Goal: Task Accomplishment & Management: Manage account settings

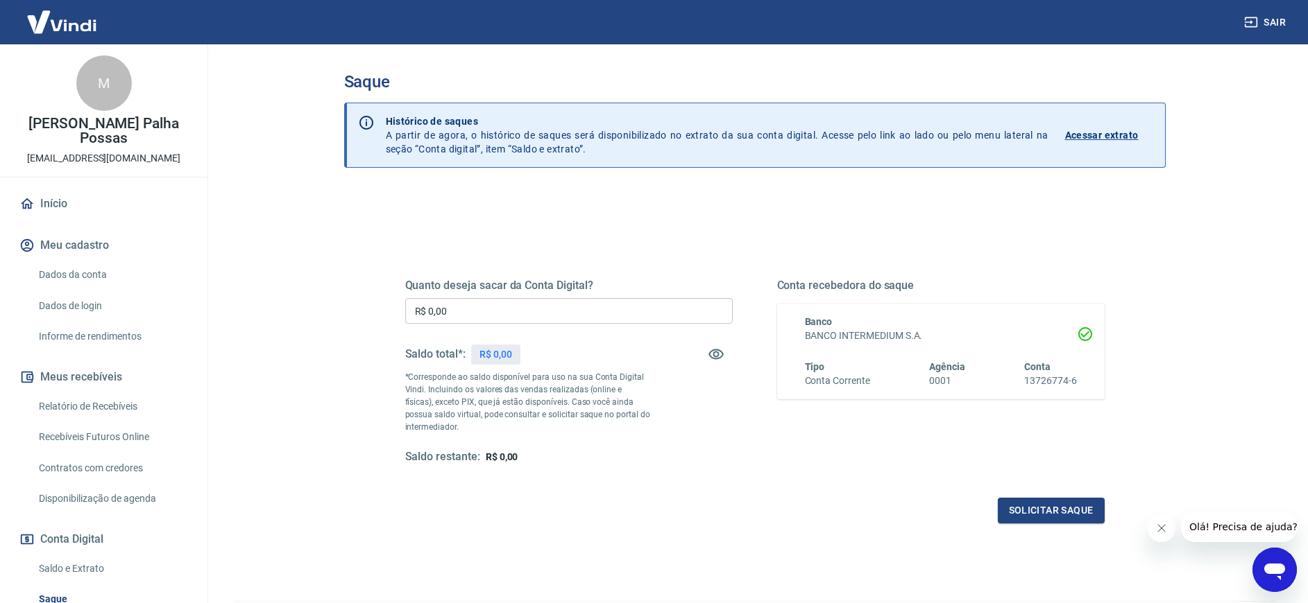
click at [97, 200] on link "Início" at bounding box center [104, 204] width 174 height 31
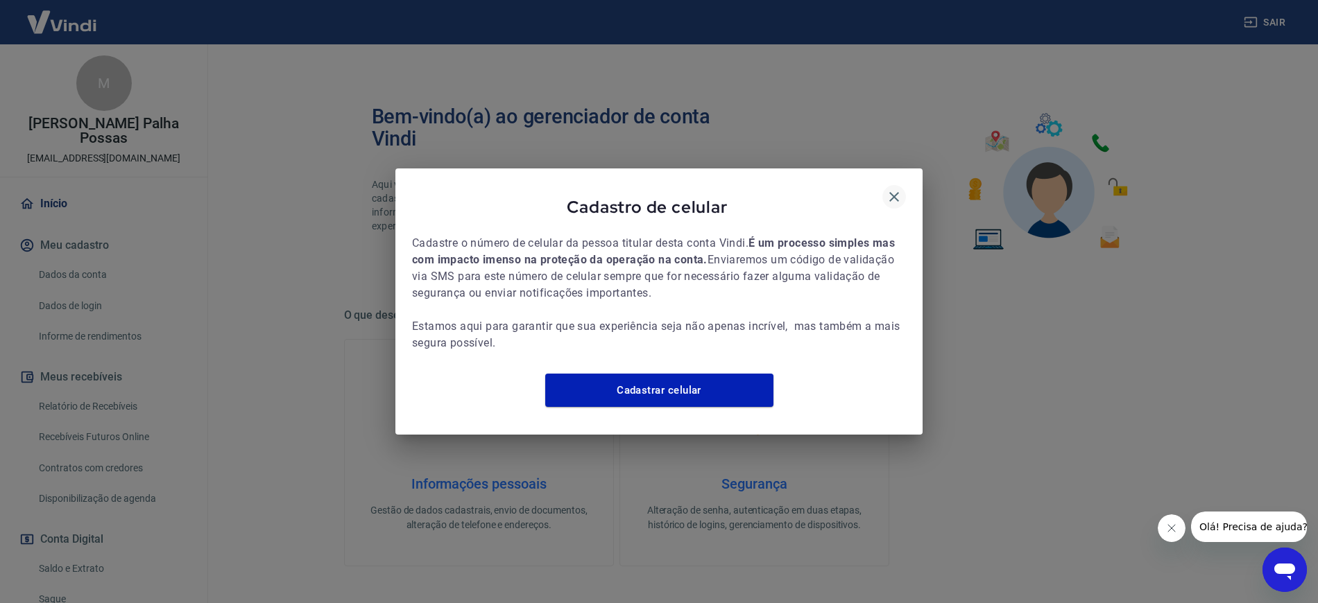
click at [895, 189] on icon "button" at bounding box center [894, 197] width 17 height 17
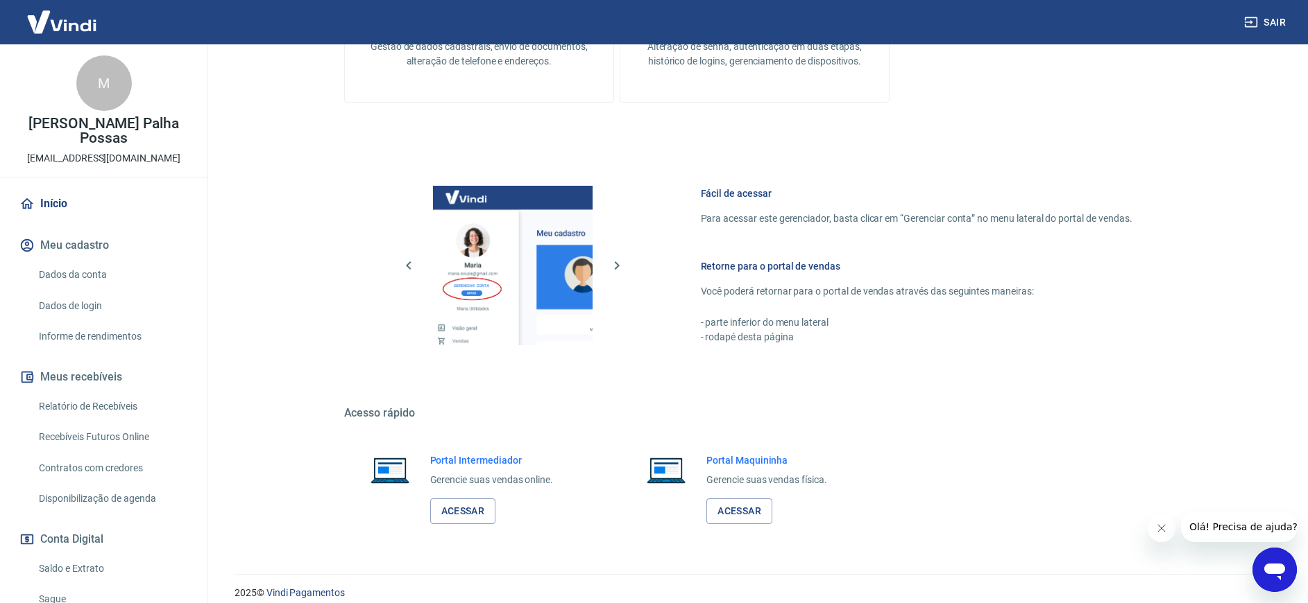
scroll to position [478, 0]
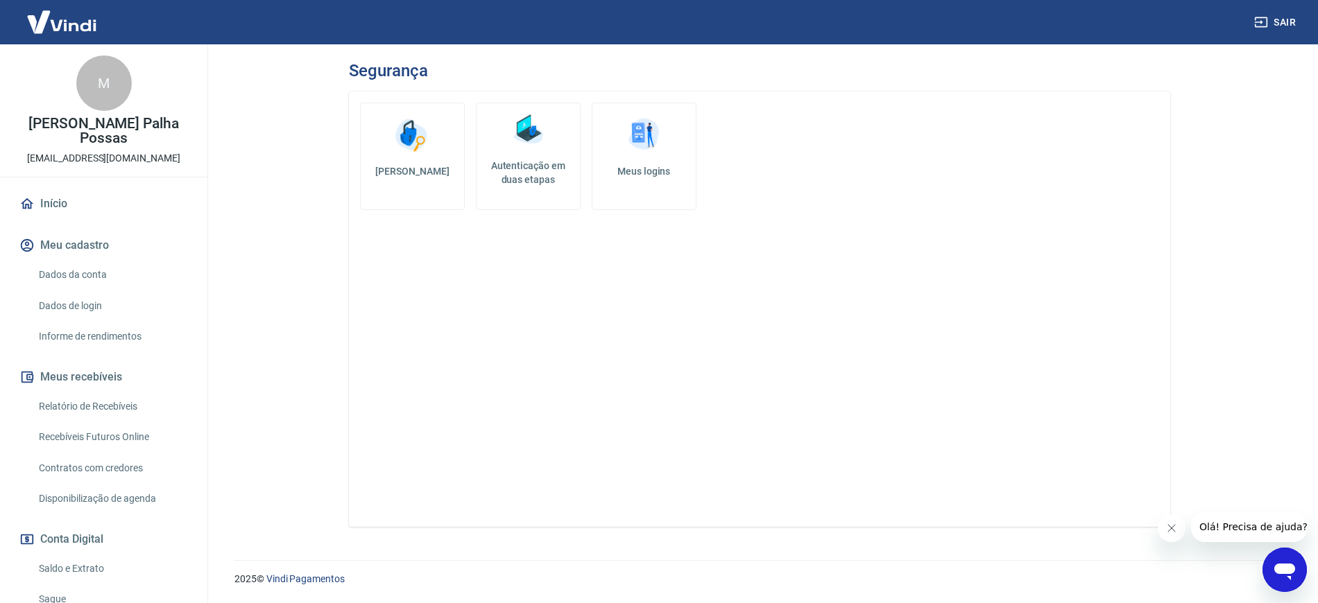
click at [524, 156] on link "Autenticação em duas etapas" at bounding box center [528, 157] width 105 height 108
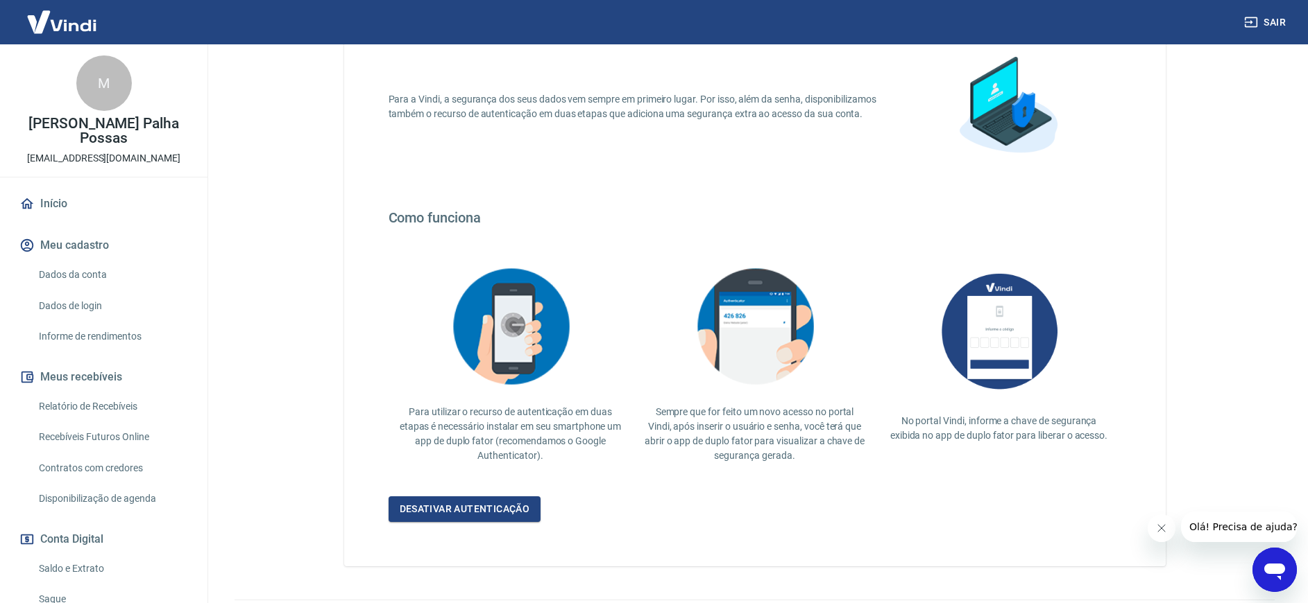
scroll to position [149, 0]
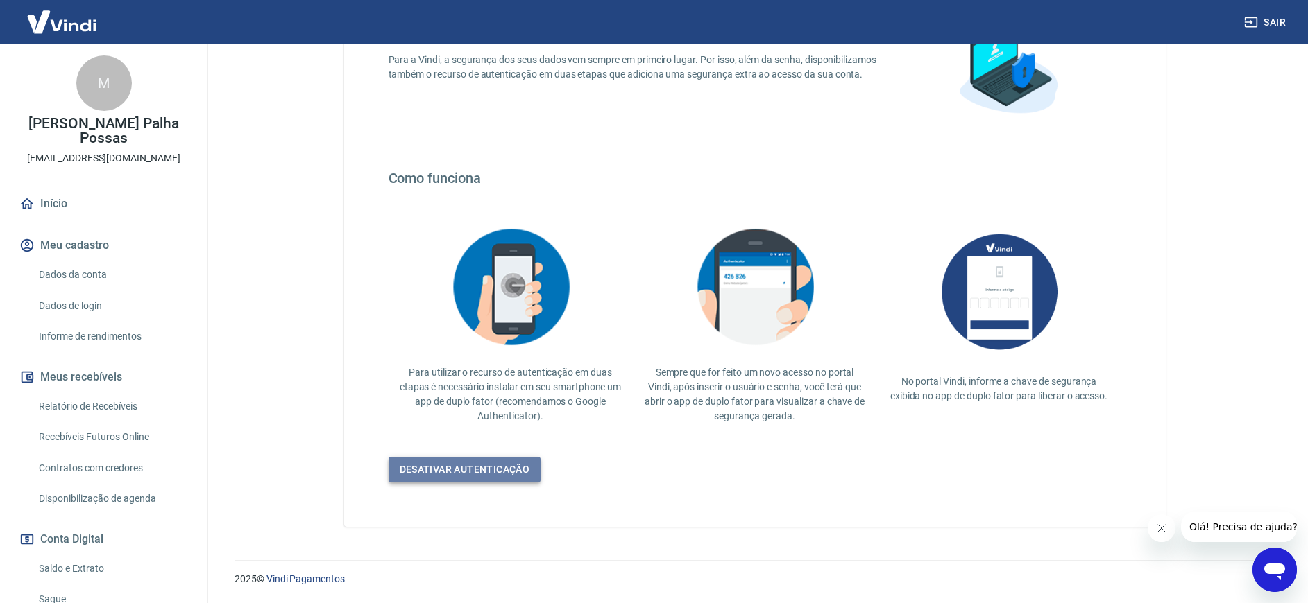
click at [505, 474] on link "Desativar autenticação" at bounding box center [464, 470] width 153 height 26
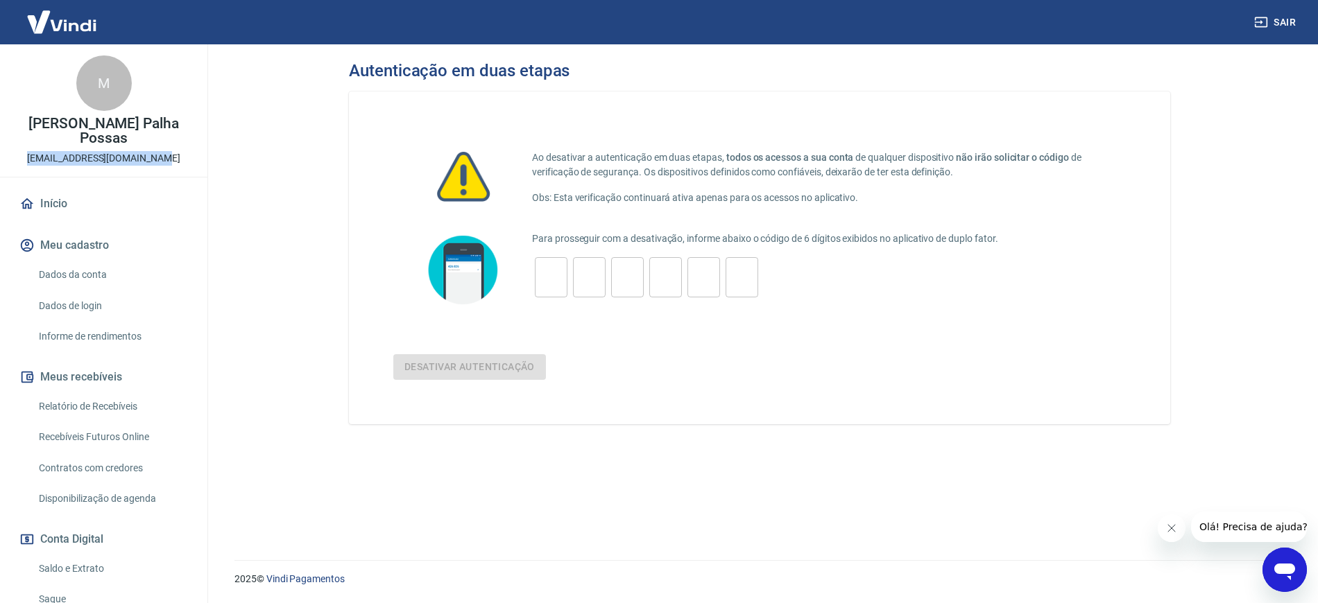
drag, startPoint x: 34, startPoint y: 159, endPoint x: 162, endPoint y: 164, distance: 127.7
click at [162, 164] on div "M [PERSON_NAME] Palha Possas [EMAIL_ADDRESS][DOMAIN_NAME]" at bounding box center [103, 110] width 207 height 132
copy p "[EMAIL_ADDRESS][DOMAIN_NAME]"
click at [541, 272] on input "tel" at bounding box center [551, 278] width 33 height 30
type input "4"
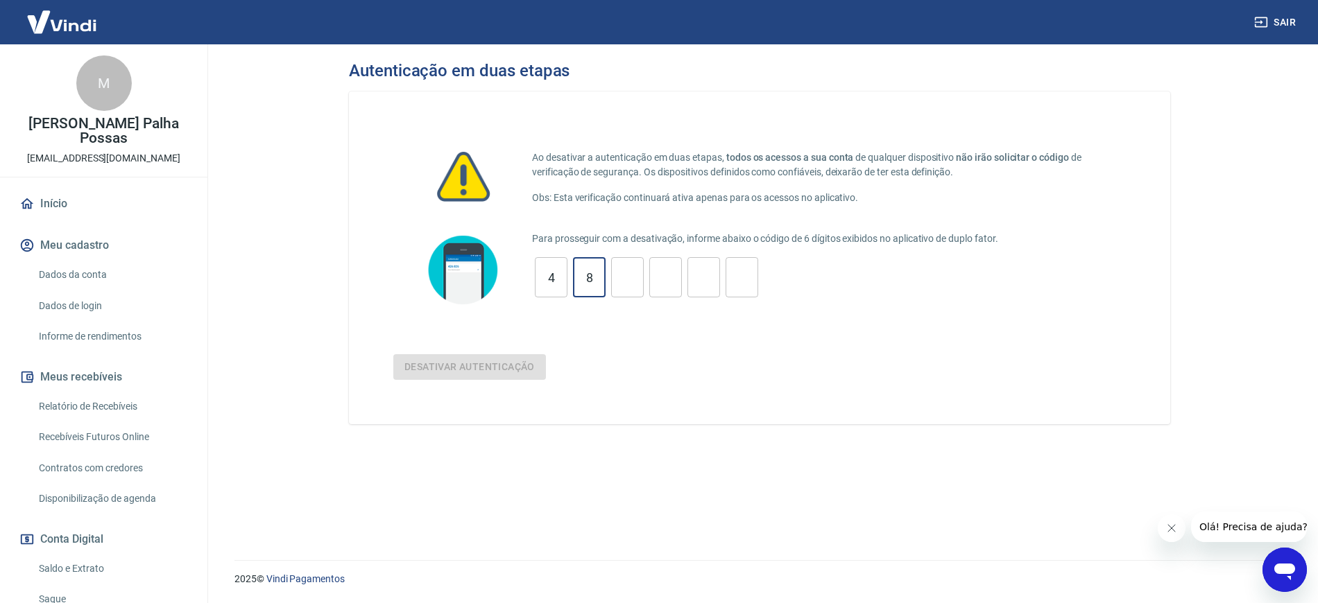
type input "8"
type input "9"
type input "1"
type input "3"
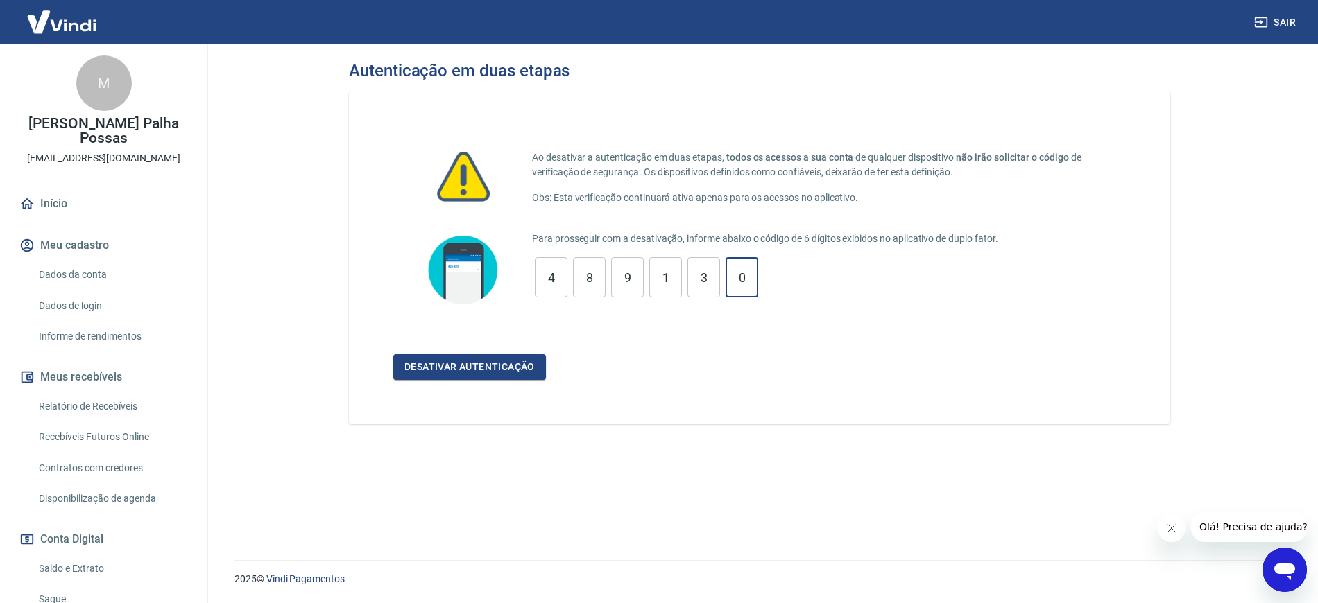
click at [479, 368] on button "Desativar autenticação" at bounding box center [469, 367] width 153 height 26
drag, startPoint x: 749, startPoint y: 289, endPoint x: 537, endPoint y: 283, distance: 212.3
click at [537, 282] on div "4 ​ 8 ​ 9 ​ 1 ​ 3 ​ 0 ​" at bounding box center [646, 277] width 229 height 40
type input "0"
type input "3"
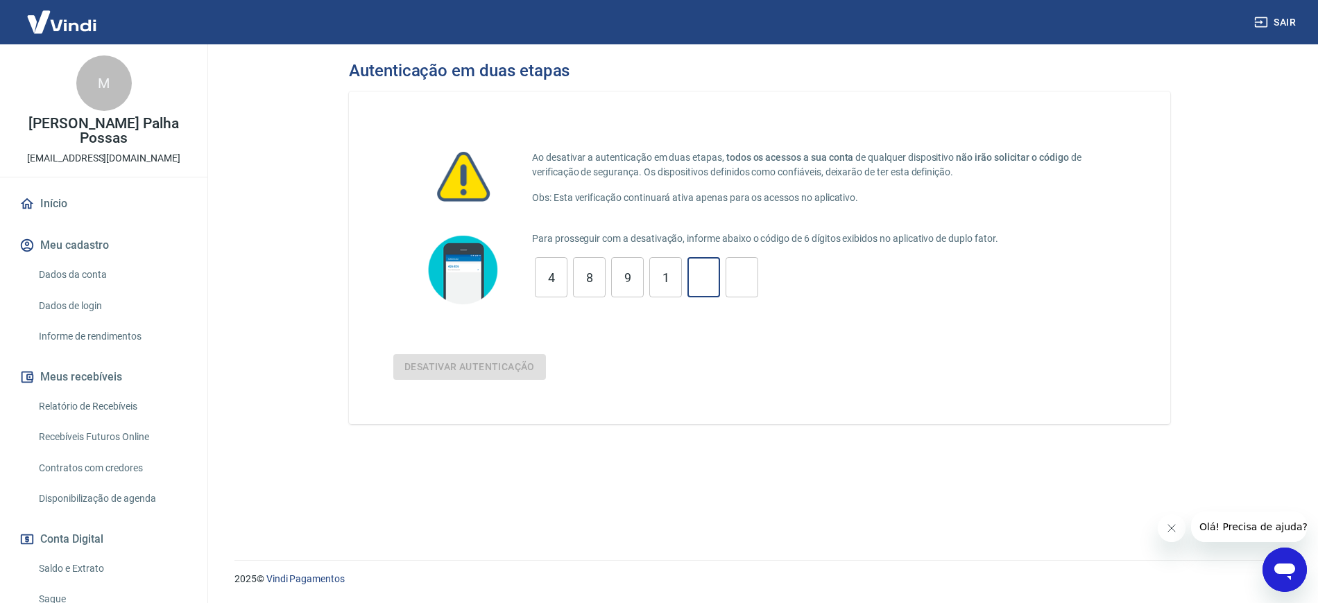
type input "1"
type input "9"
type input "8"
type input "4"
type input "2"
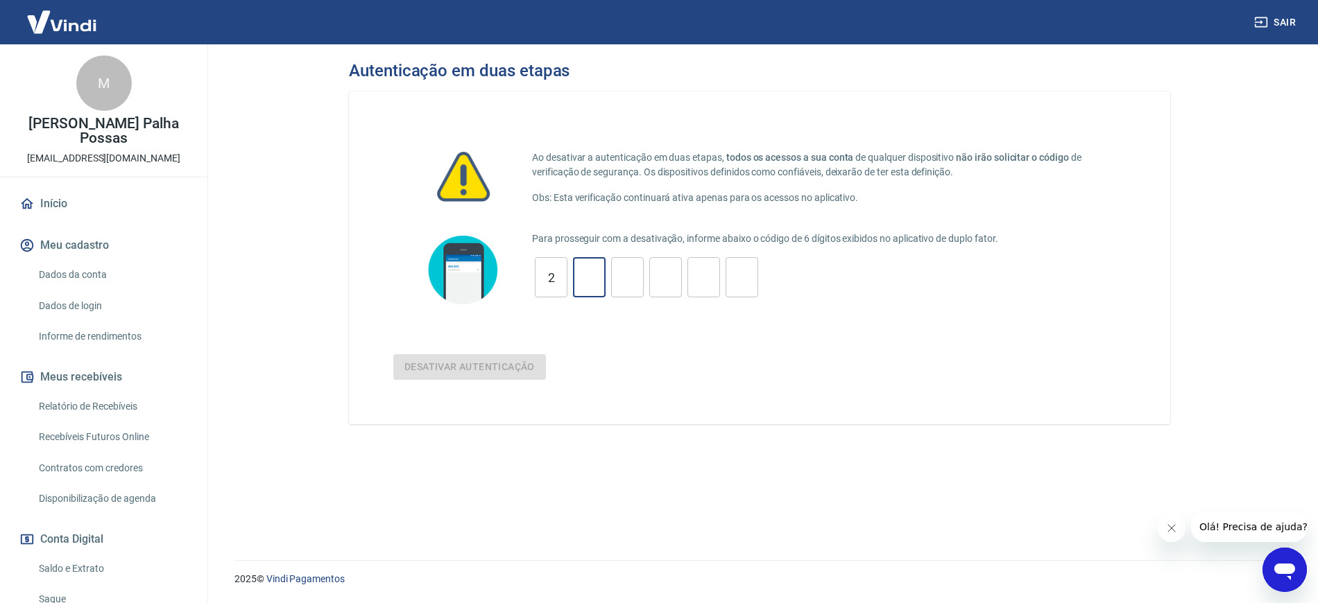
type input "7"
type input "0"
type input "9"
type input "4"
type input "2"
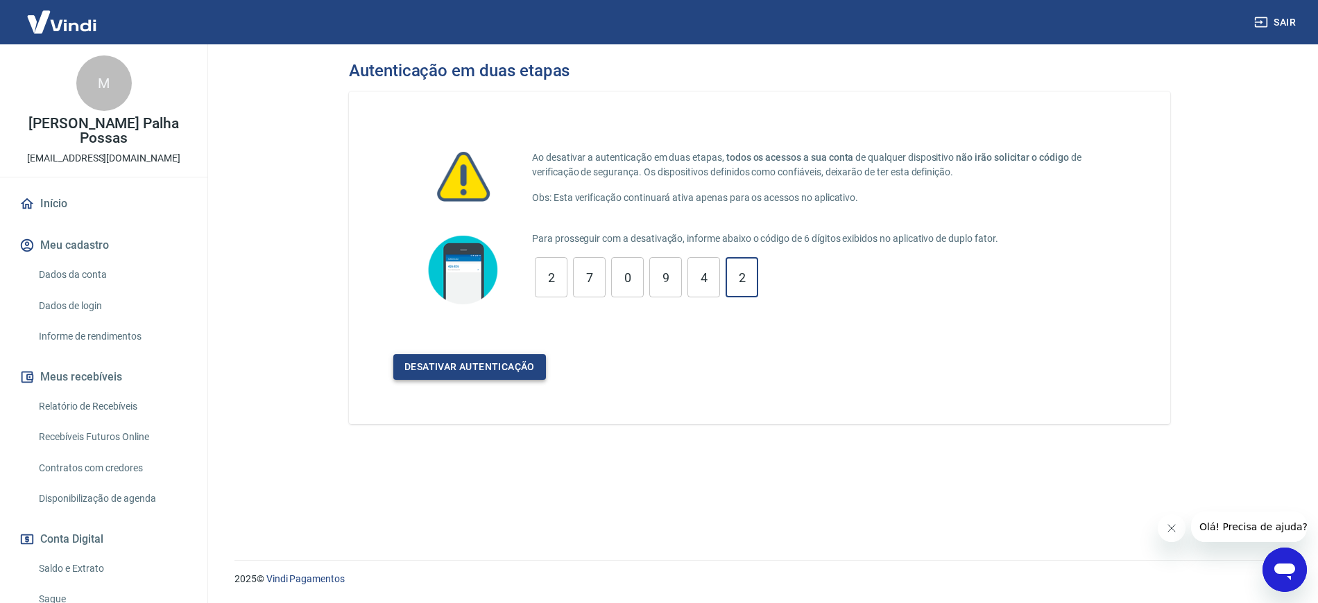
click at [483, 370] on button "Desativar autenticação" at bounding box center [469, 367] width 153 height 26
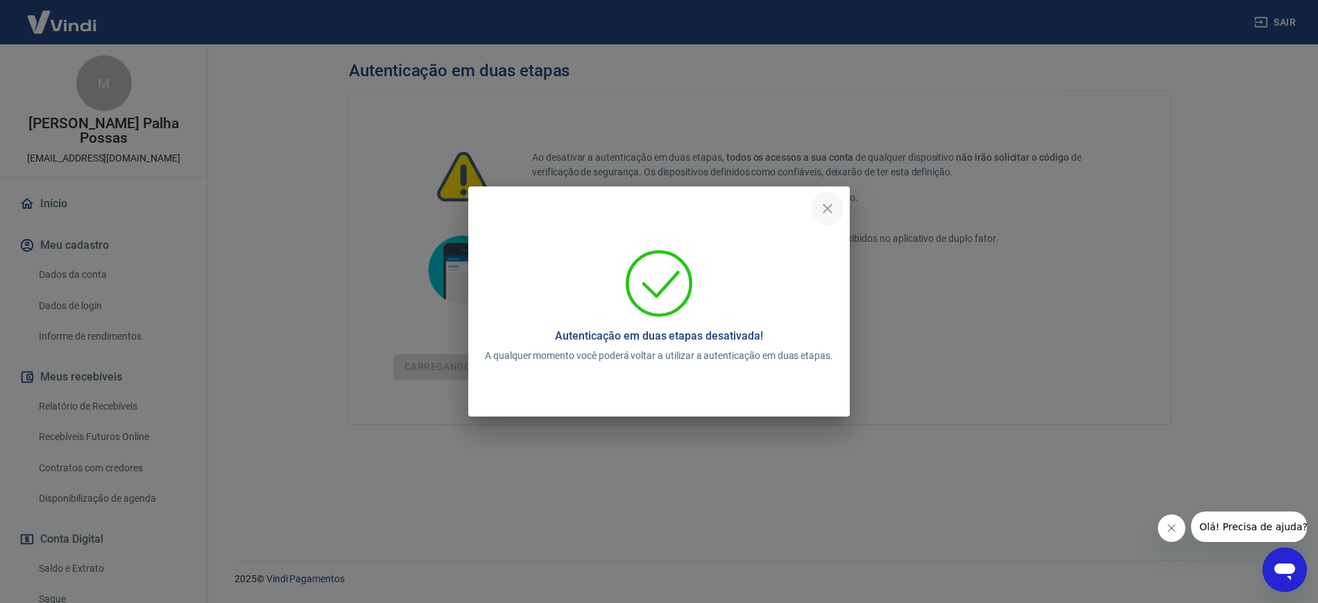
click at [827, 207] on icon "close" at bounding box center [827, 208] width 17 height 17
